Goal: Information Seeking & Learning: Learn about a topic

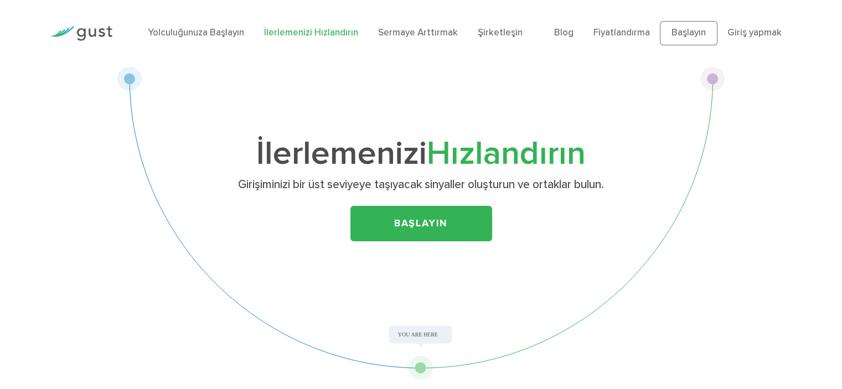
click at [416, 219] on font "Başlayın" at bounding box center [421, 224] width 54 height 12
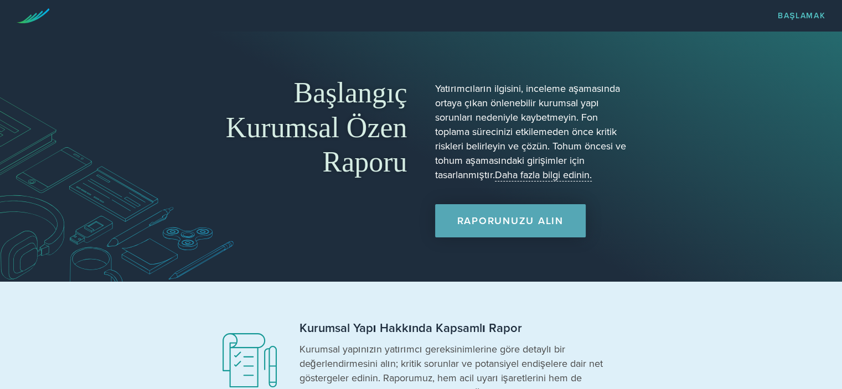
click at [487, 226] on font "Raporunuzu Alın" at bounding box center [510, 221] width 106 height 12
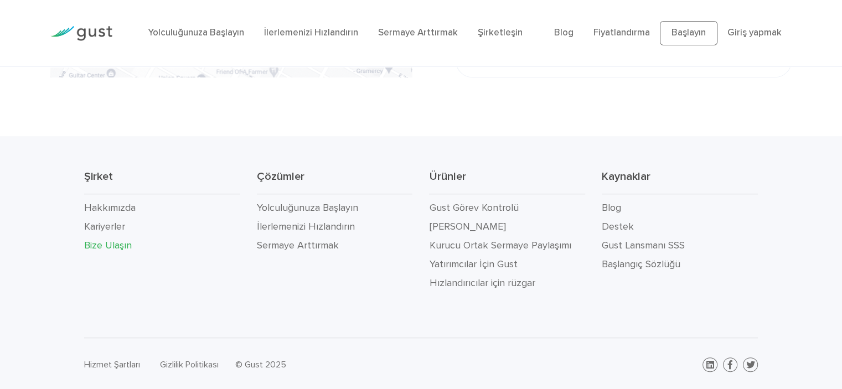
scroll to position [471, 0]
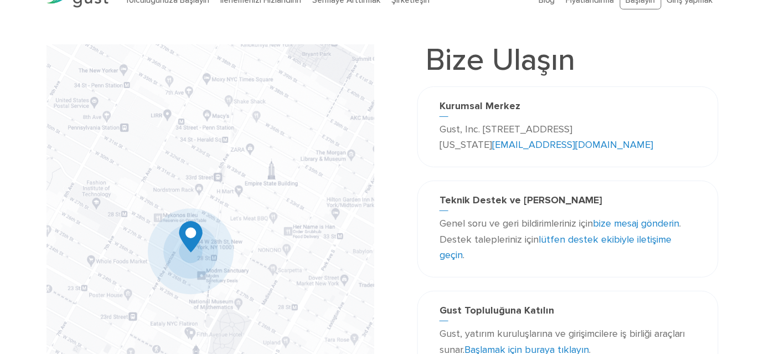
scroll to position [50, 0]
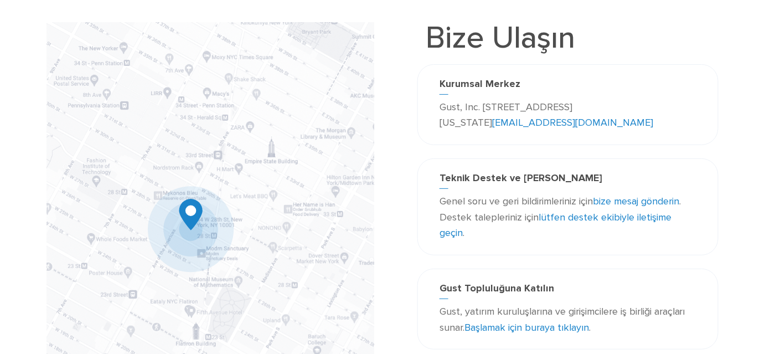
click at [519, 322] on font "Başlamak için buraya tıklayın" at bounding box center [526, 328] width 125 height 12
